Goal: Task Accomplishment & Management: Use online tool/utility

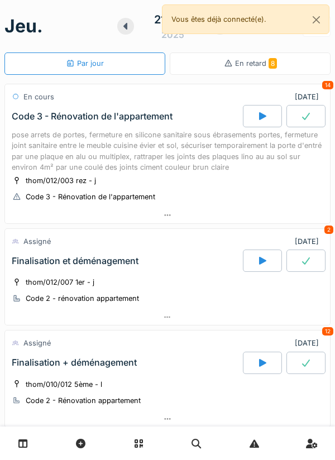
click at [260, 357] on div at bounding box center [262, 363] width 39 height 22
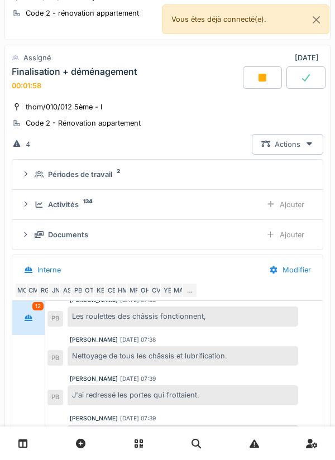
scroll to position [180, 0]
